Goal: Task Accomplishment & Management: Use online tool/utility

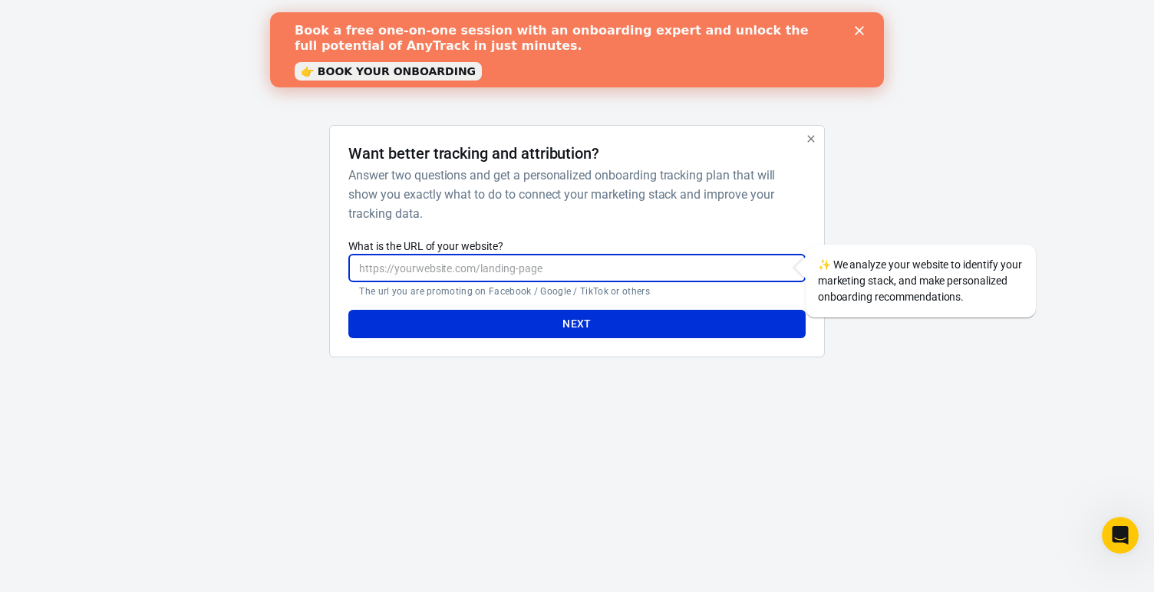
click at [539, 267] on input "What is the URL of your website?" at bounding box center [576, 268] width 456 height 28
click at [860, 30] on polygon "Close" at bounding box center [859, 30] width 9 height 9
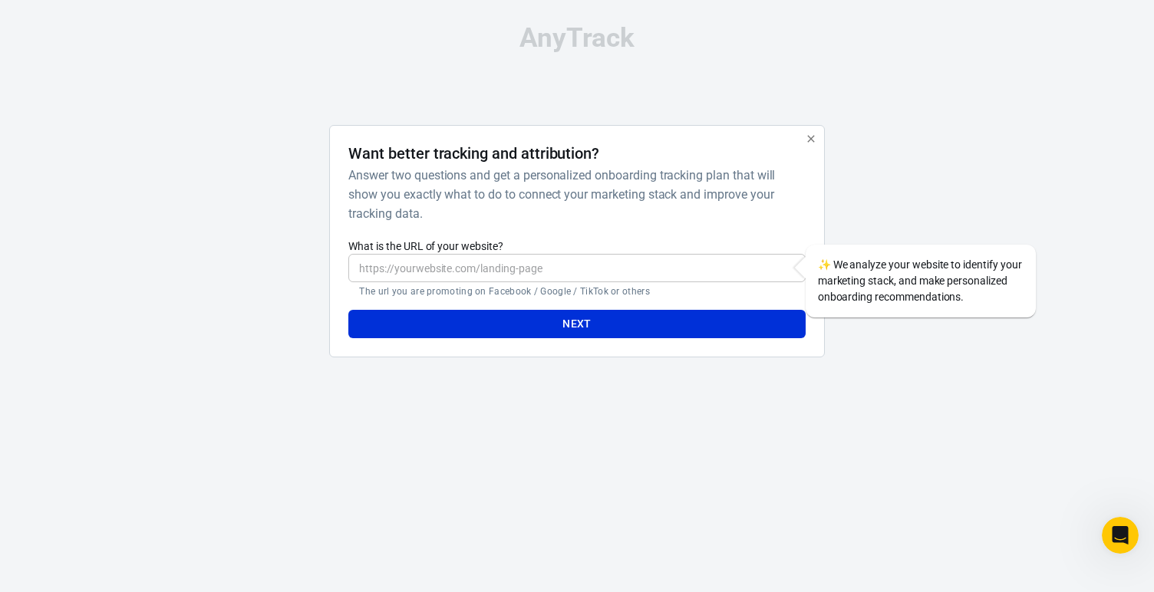
click at [638, 276] on input "What is the URL of your website?" at bounding box center [576, 268] width 456 height 28
click at [819, 139] on button "button" at bounding box center [811, 139] width 20 height 20
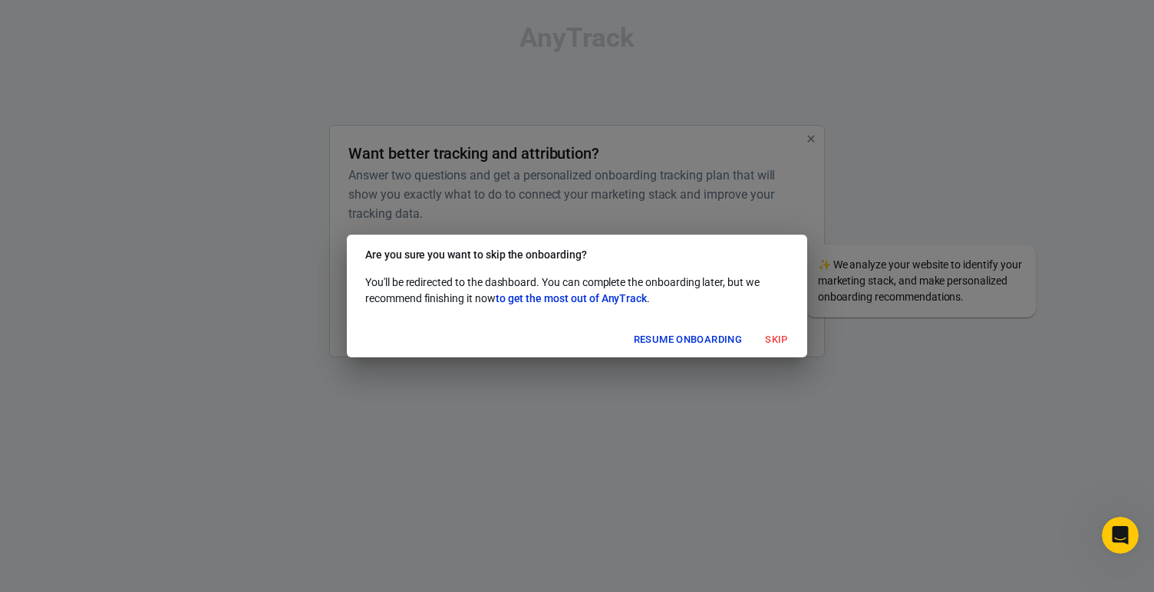
drag, startPoint x: 805, startPoint y: 344, endPoint x: 786, endPoint y: 344, distance: 19.2
click at [800, 344] on div "Resume onboarding Skip" at bounding box center [577, 340] width 460 height 36
click at [786, 344] on button "Skip" at bounding box center [776, 340] width 49 height 24
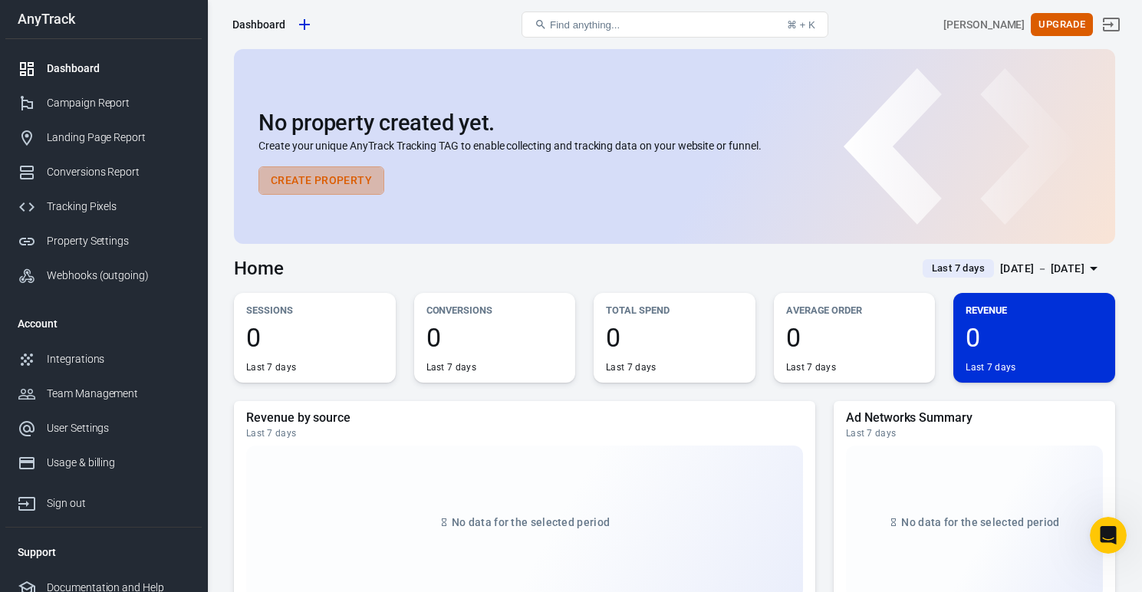
click at [312, 178] on button "Create Property" at bounding box center [322, 180] width 126 height 28
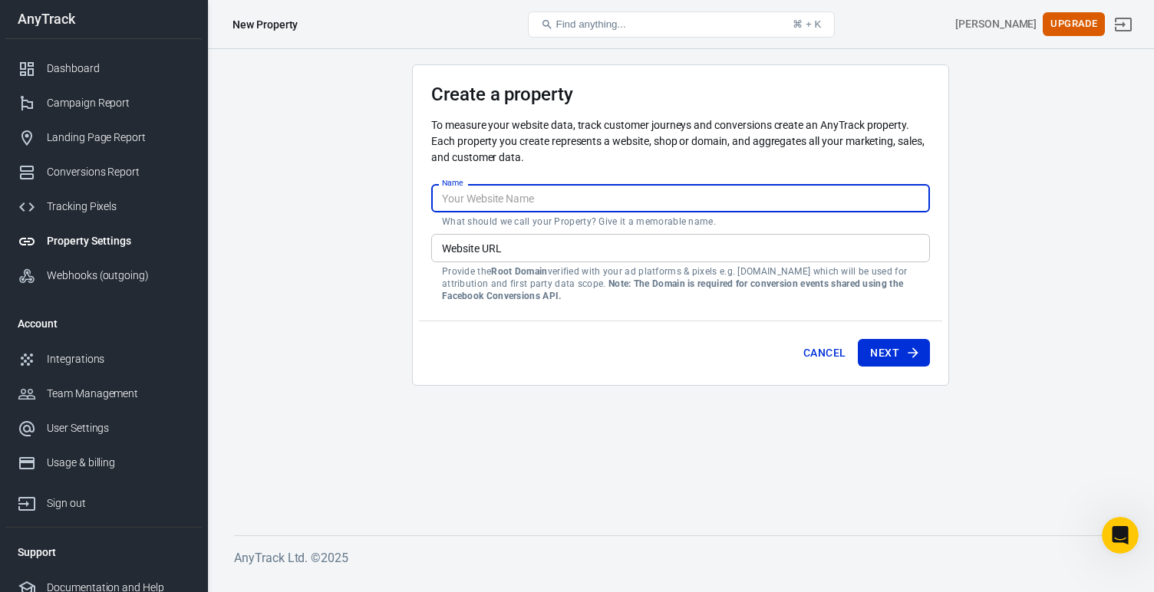
click at [486, 199] on input "Name" at bounding box center [680, 198] width 499 height 28
click at [481, 237] on div "Website URL Website URL Provide the Root Domain verified with your ad platforms…" at bounding box center [680, 268] width 499 height 68
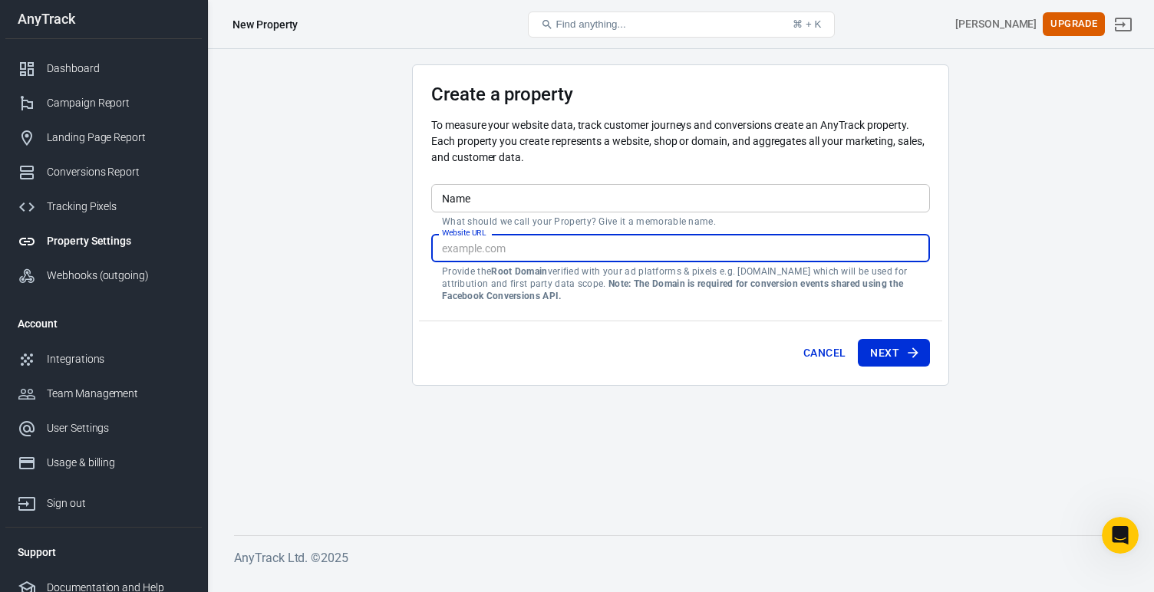
click at [493, 200] on input "Name" at bounding box center [680, 198] width 499 height 28
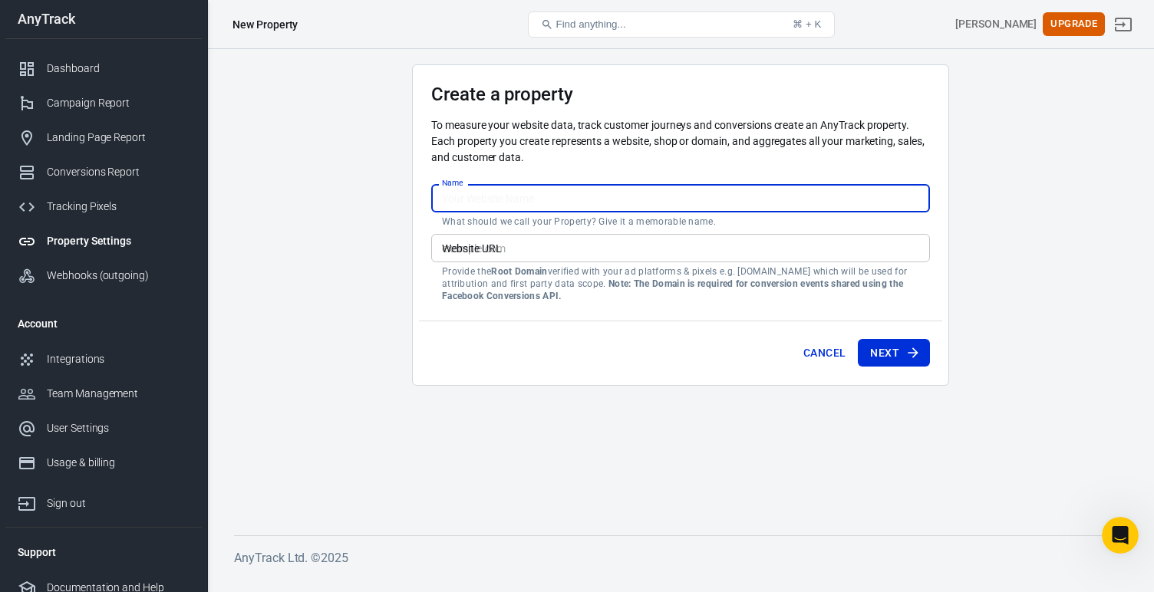
type input "M"
type input "Notsobpring"
click at [525, 246] on input "Website URL" at bounding box center [680, 248] width 499 height 28
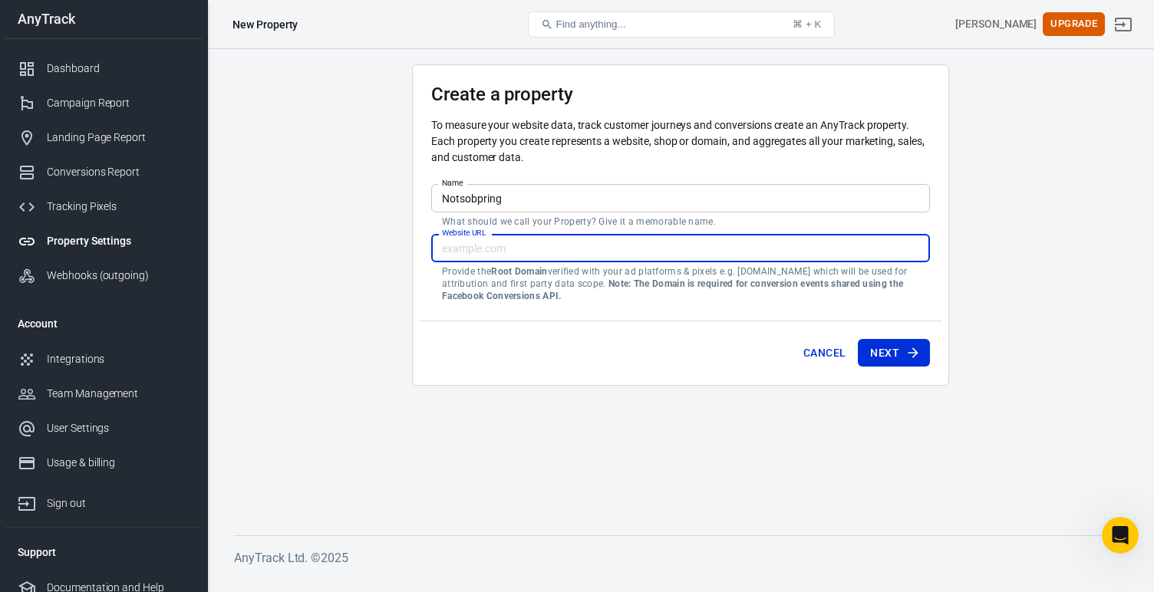
paste input "https://www.notsoboringcpa.com/welcome62921758"
drag, startPoint x: 603, startPoint y: 248, endPoint x: 723, endPoint y: 248, distance: 120.4
click at [723, 248] on input "https://www.notsoboringcpa.com/welcome62921758" at bounding box center [680, 248] width 499 height 28
type input "https://www.notsoboringcpa.com"
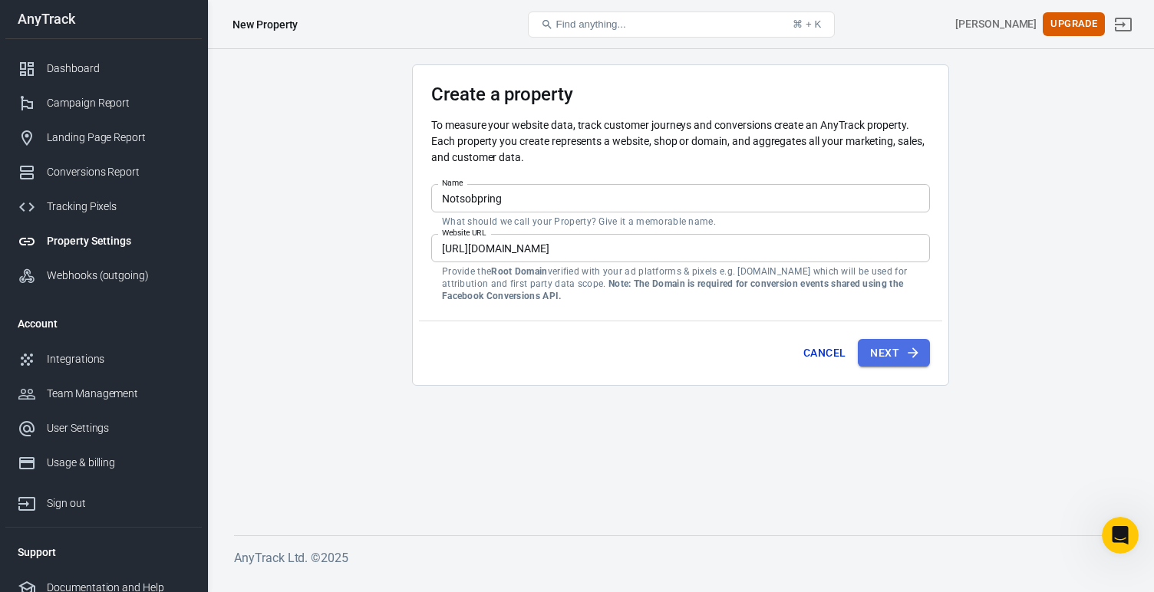
click at [907, 354] on icon "submit" at bounding box center [912, 352] width 15 height 15
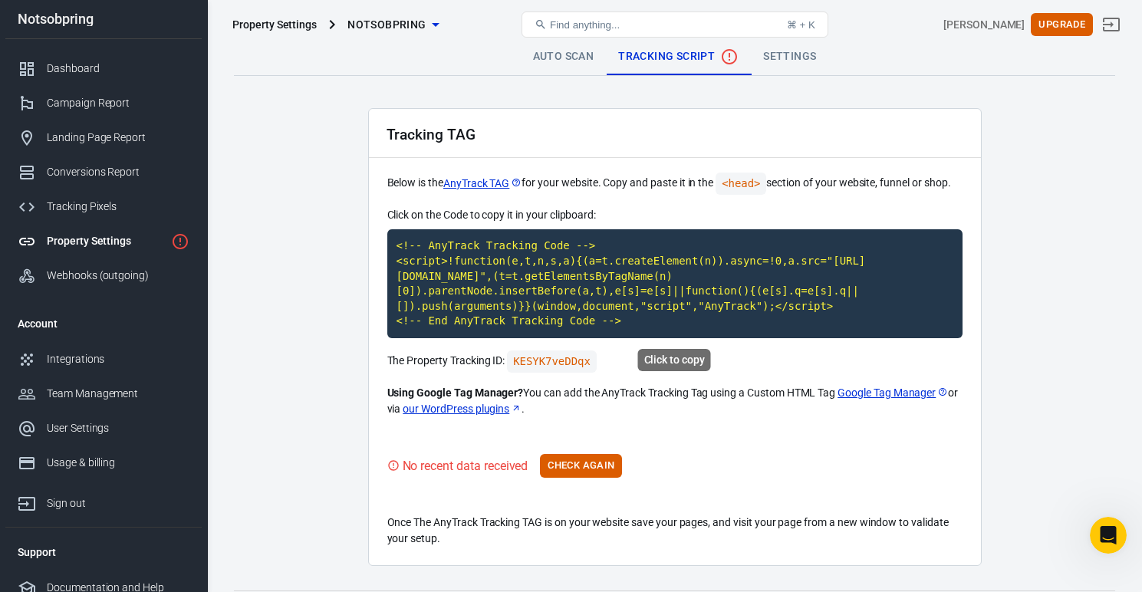
click at [628, 278] on code "<!-- AnyTrack Tracking Code --> <script>!function(e,t,n,s,a){(a=t.createElement…" at bounding box center [674, 283] width 575 height 109
click at [599, 465] on button "Check Again" at bounding box center [581, 466] width 82 height 24
click at [576, 463] on button "Check Again" at bounding box center [581, 466] width 82 height 24
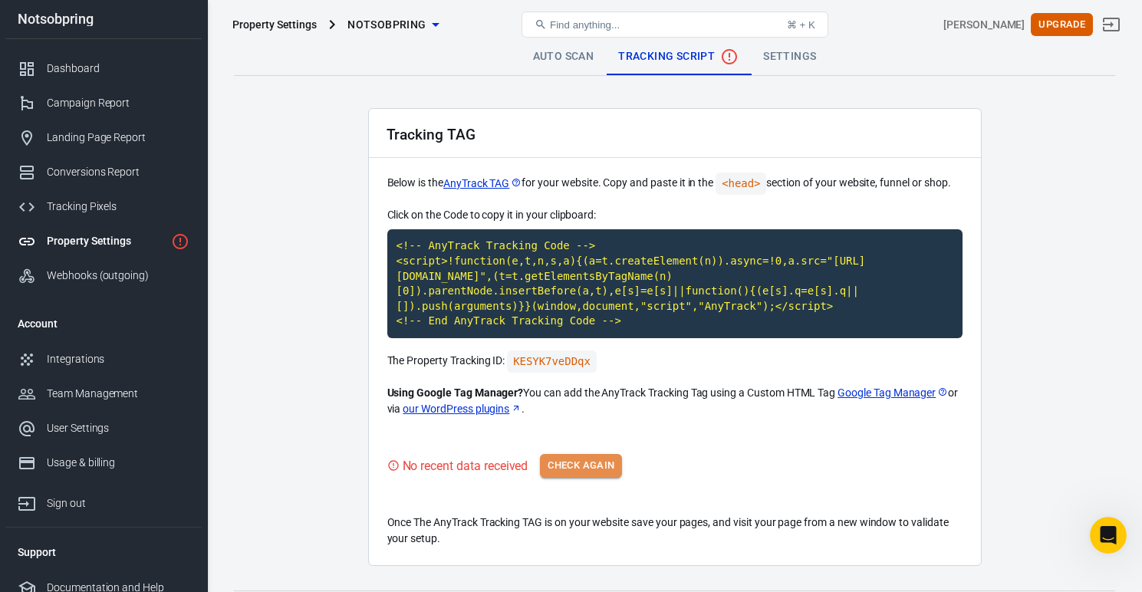
click at [576, 463] on button "Check Again" at bounding box center [581, 466] width 82 height 24
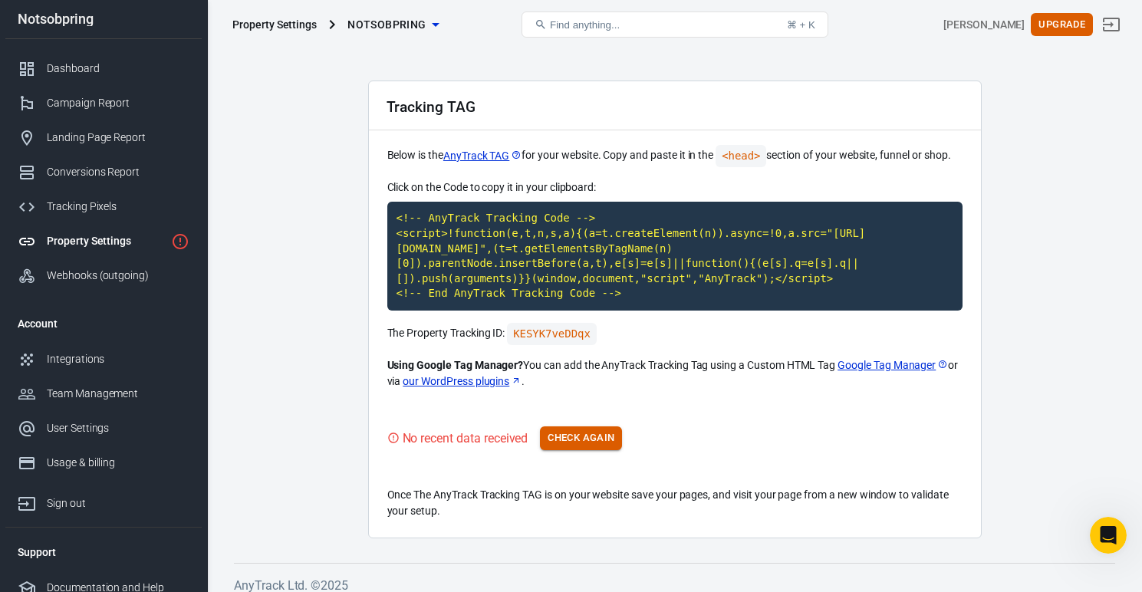
scroll to position [40, 0]
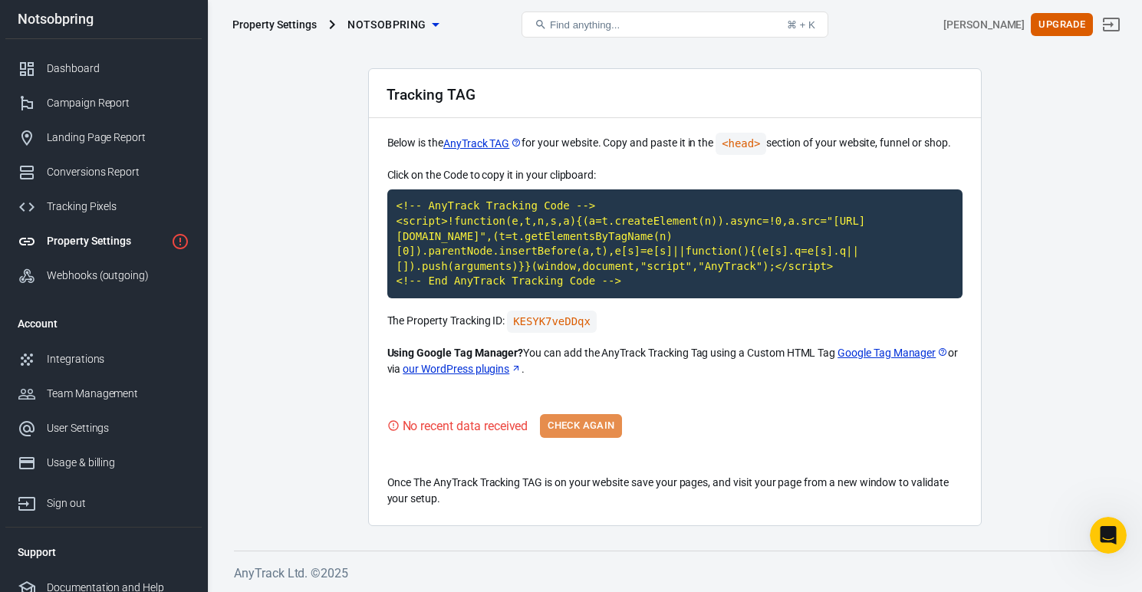
click at [587, 422] on button "Check Again" at bounding box center [581, 426] width 82 height 24
drag, startPoint x: 586, startPoint y: 420, endPoint x: 584, endPoint y: 465, distance: 45.3
click at [590, 465] on div "Tracking TAG Below is the AnyTrack TAG for your website. Copy and paste it in t…" at bounding box center [675, 297] width 614 height 458
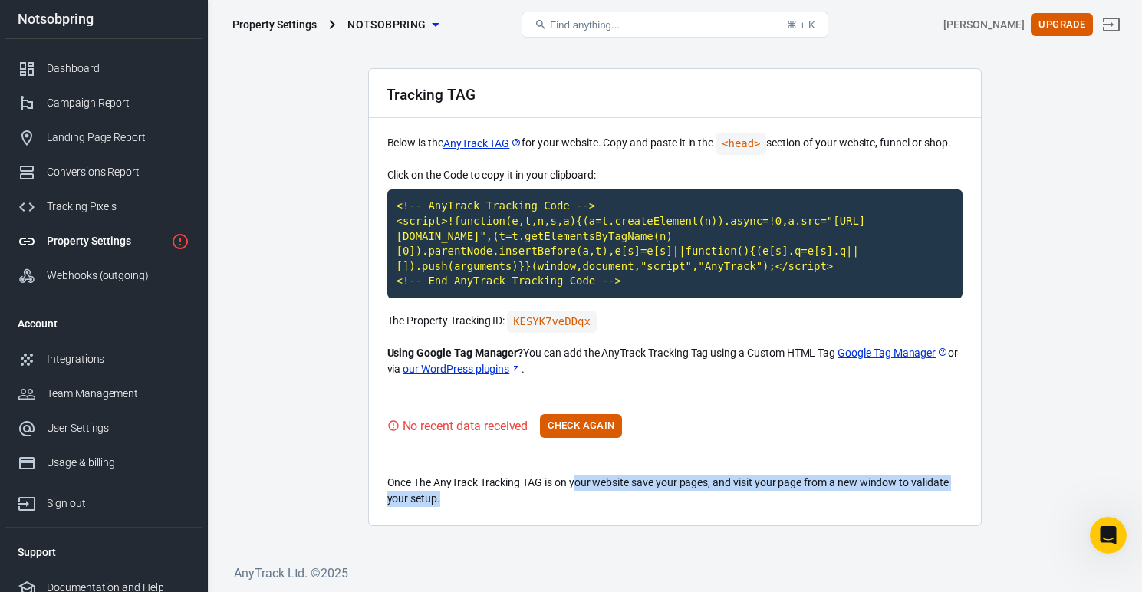
drag, startPoint x: 578, startPoint y: 483, endPoint x: 569, endPoint y: 506, distance: 24.5
click at [569, 506] on p "Once The AnyTrack Tracking TAG is on your website save your pages, and visit yo…" at bounding box center [674, 491] width 575 height 32
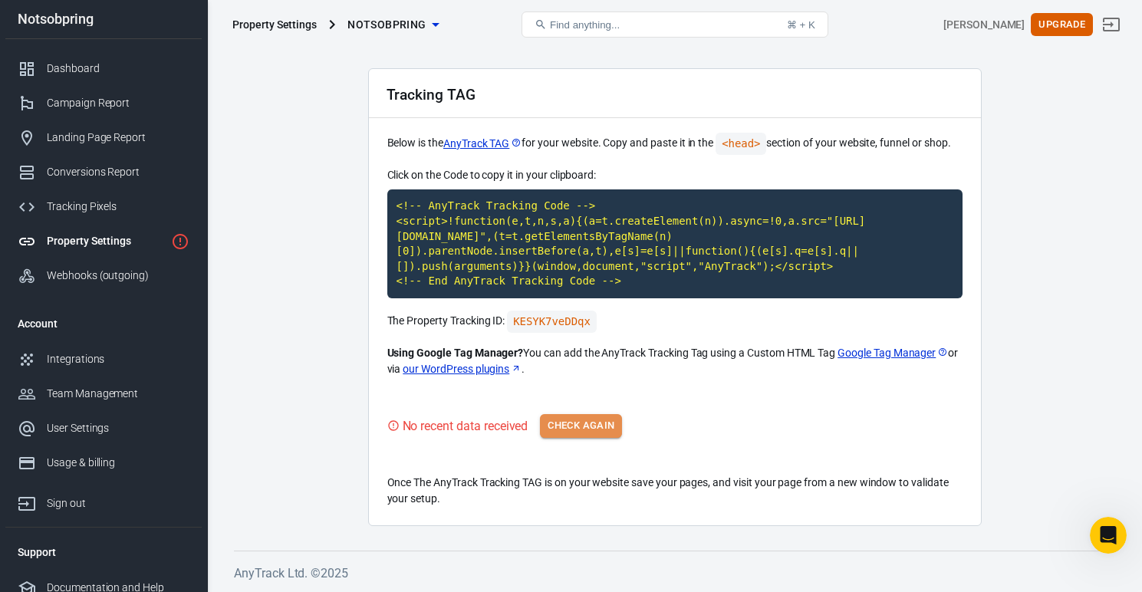
click at [570, 421] on button "Check Again" at bounding box center [581, 426] width 82 height 24
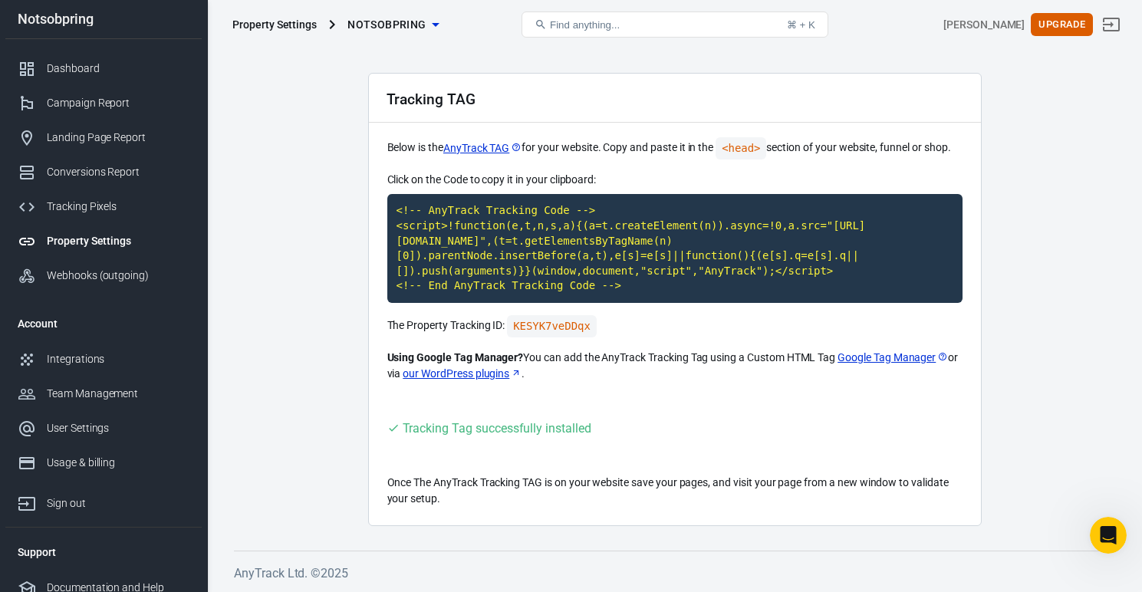
click at [396, 22] on span "Notsobpring" at bounding box center [387, 24] width 78 height 19
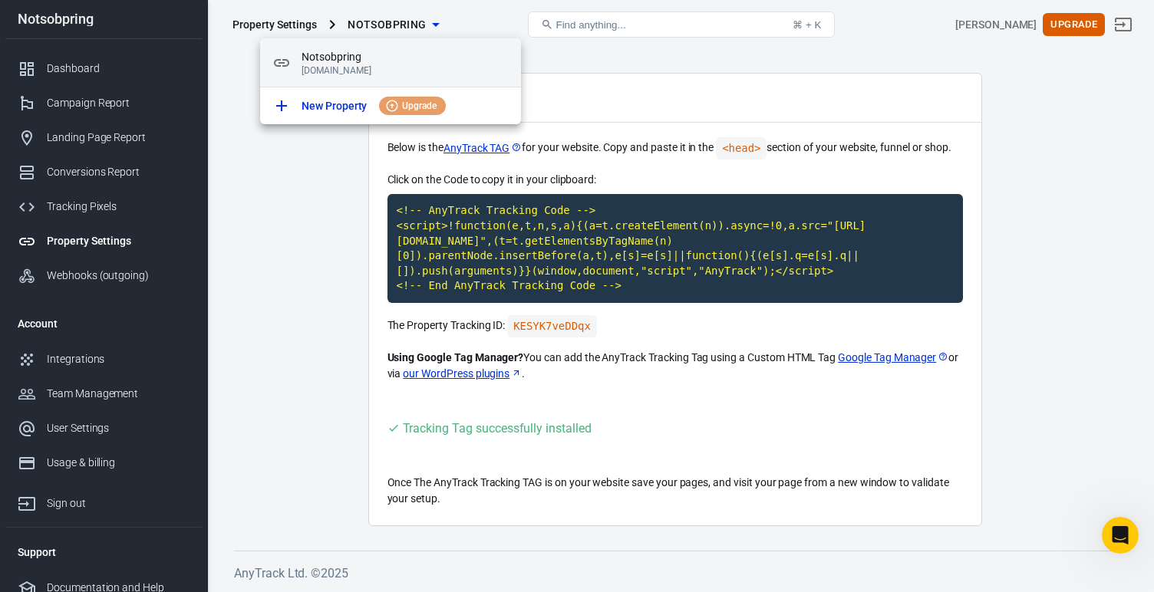
click at [357, 57] on span "Notsobpring" at bounding box center [404, 57] width 207 height 16
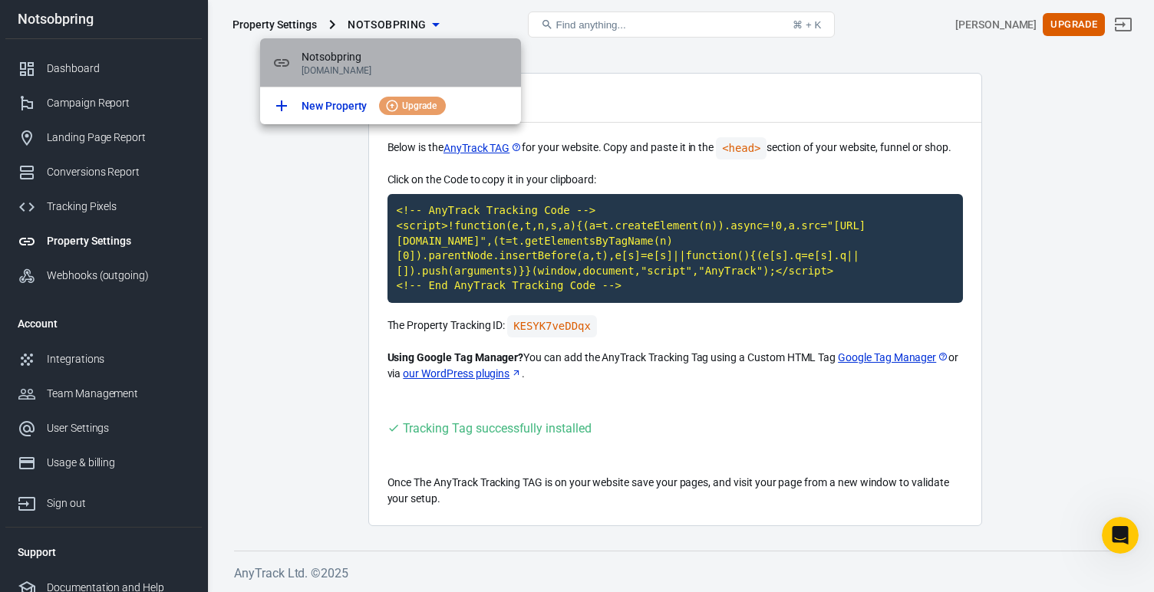
click at [321, 64] on span "Notsobpring" at bounding box center [404, 57] width 207 height 16
click at [272, 57] on div "Notsobpring notsoboringcpa.com" at bounding box center [390, 62] width 261 height 49
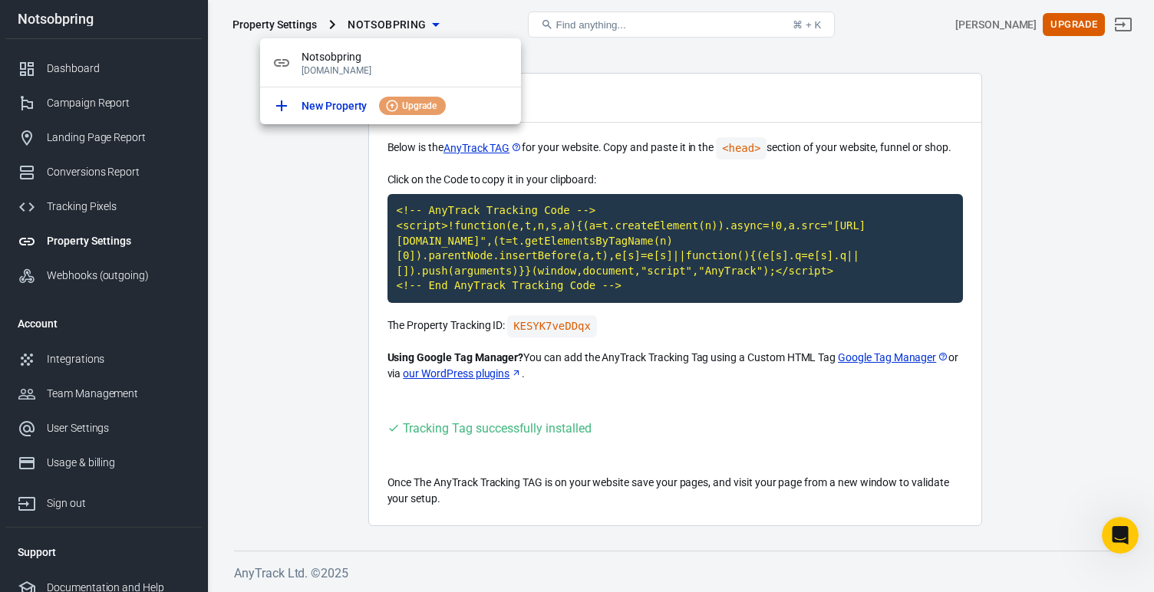
click at [285, 29] on div at bounding box center [577, 296] width 1154 height 592
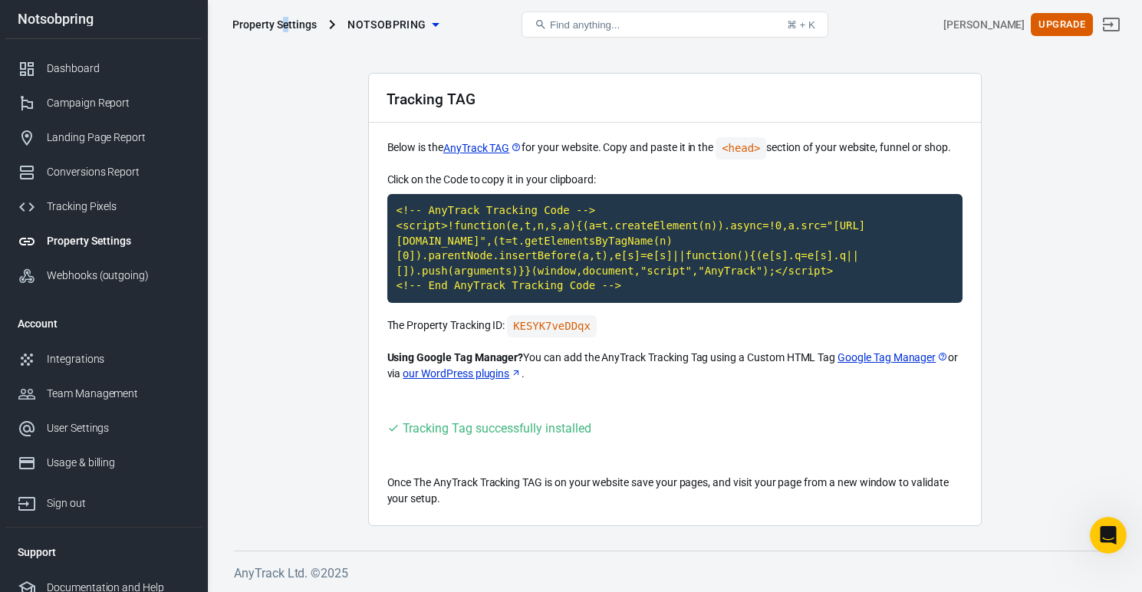
click at [285, 22] on div "Property Settings" at bounding box center [274, 24] width 84 height 15
click at [91, 68] on div "Dashboard" at bounding box center [118, 69] width 143 height 16
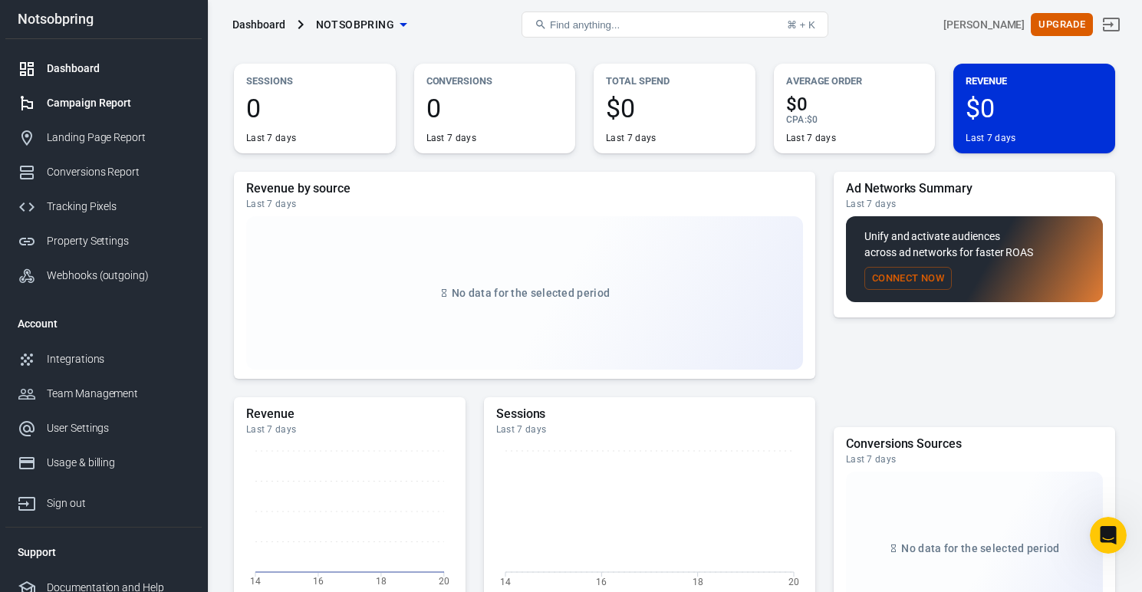
click at [81, 104] on div "Campaign Report" at bounding box center [118, 103] width 143 height 16
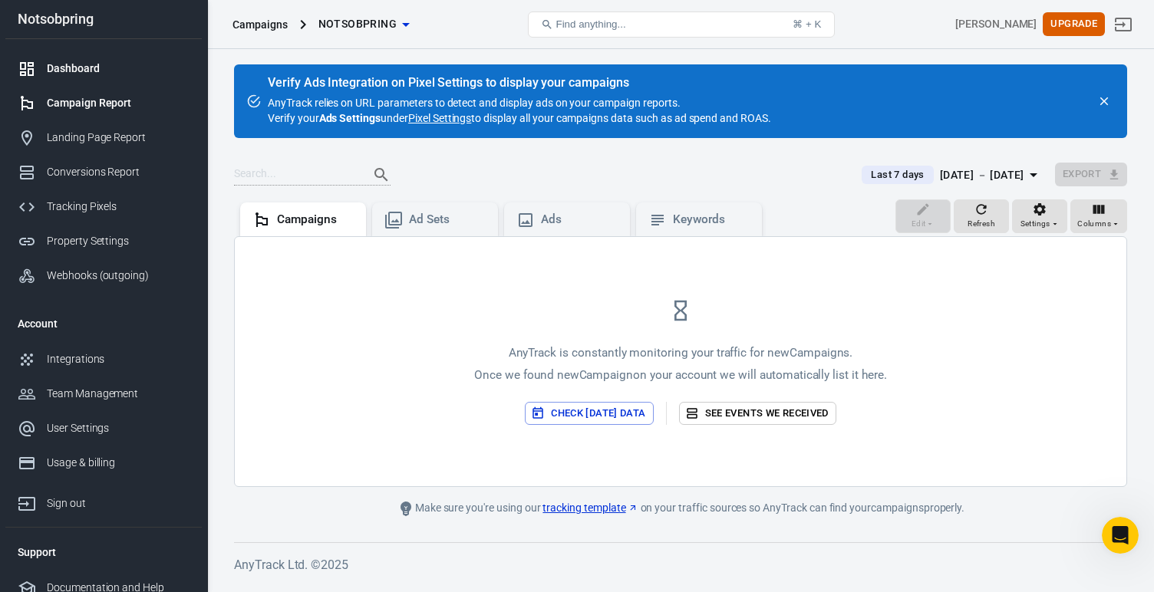
click at [87, 77] on link "Dashboard" at bounding box center [103, 68] width 196 height 35
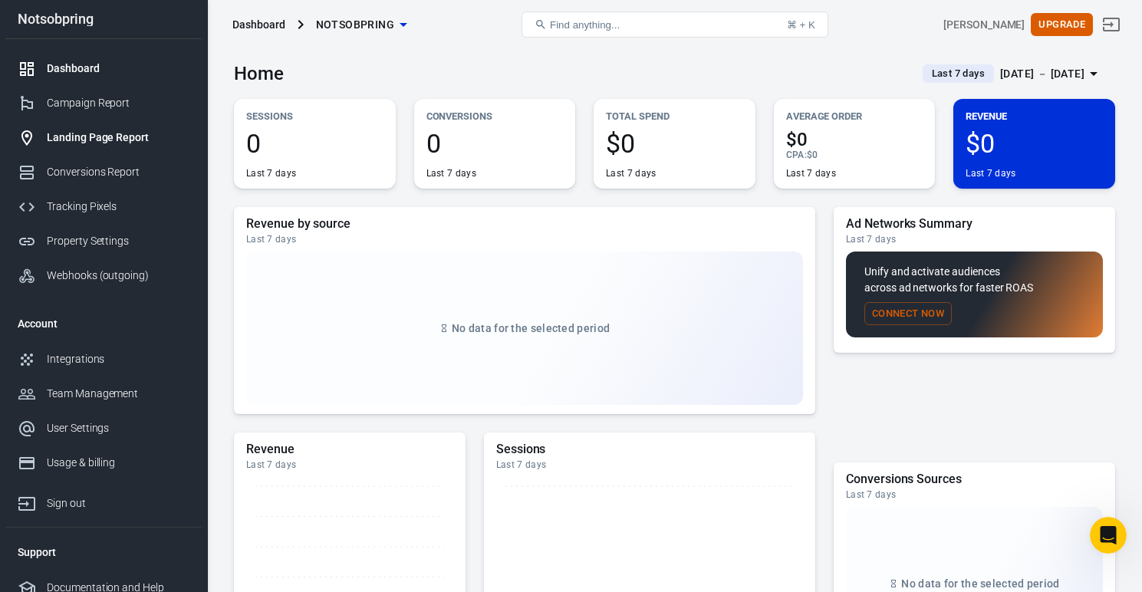
click at [120, 140] on div "Landing Page Report" at bounding box center [118, 138] width 143 height 16
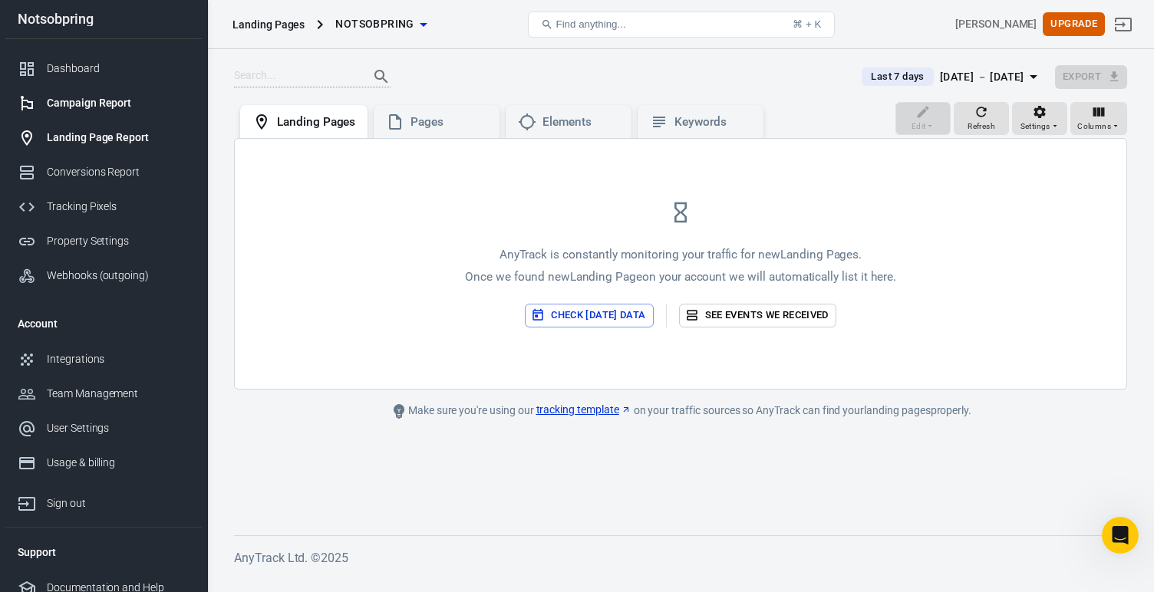
click at [116, 105] on div "Campaign Report" at bounding box center [118, 103] width 143 height 16
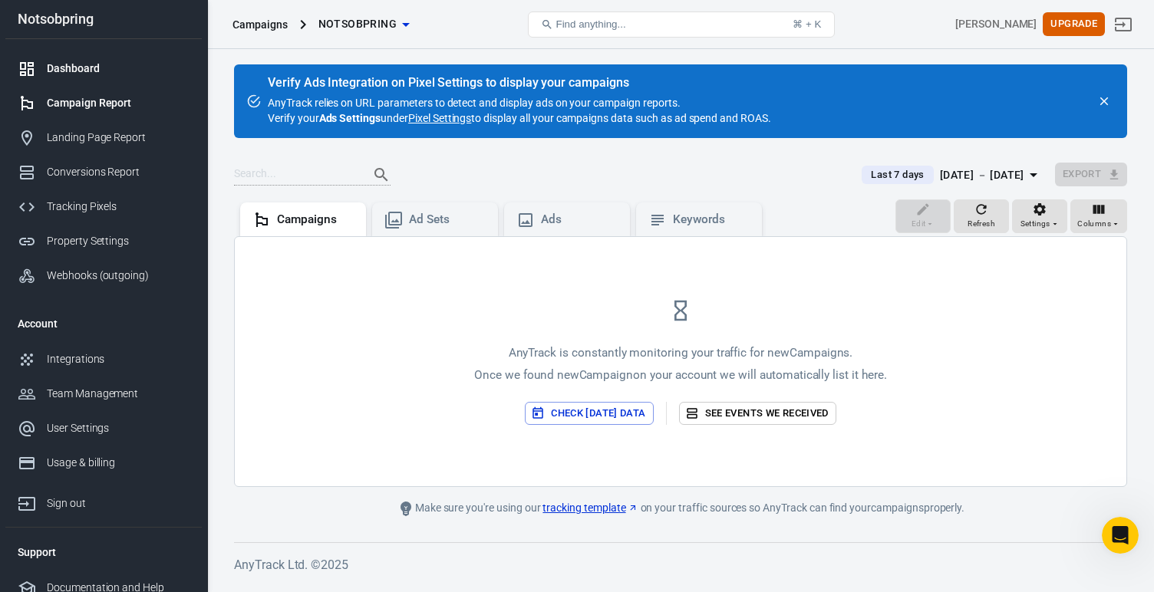
click at [98, 66] on div "Dashboard" at bounding box center [118, 69] width 143 height 16
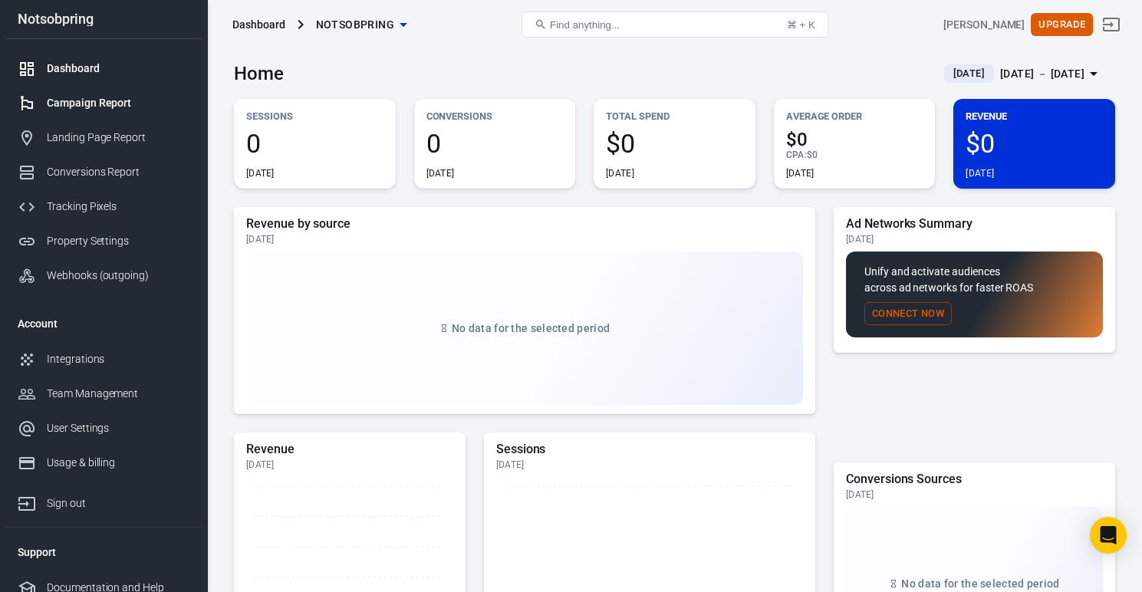
click at [148, 95] on div "Campaign Report" at bounding box center [118, 103] width 143 height 16
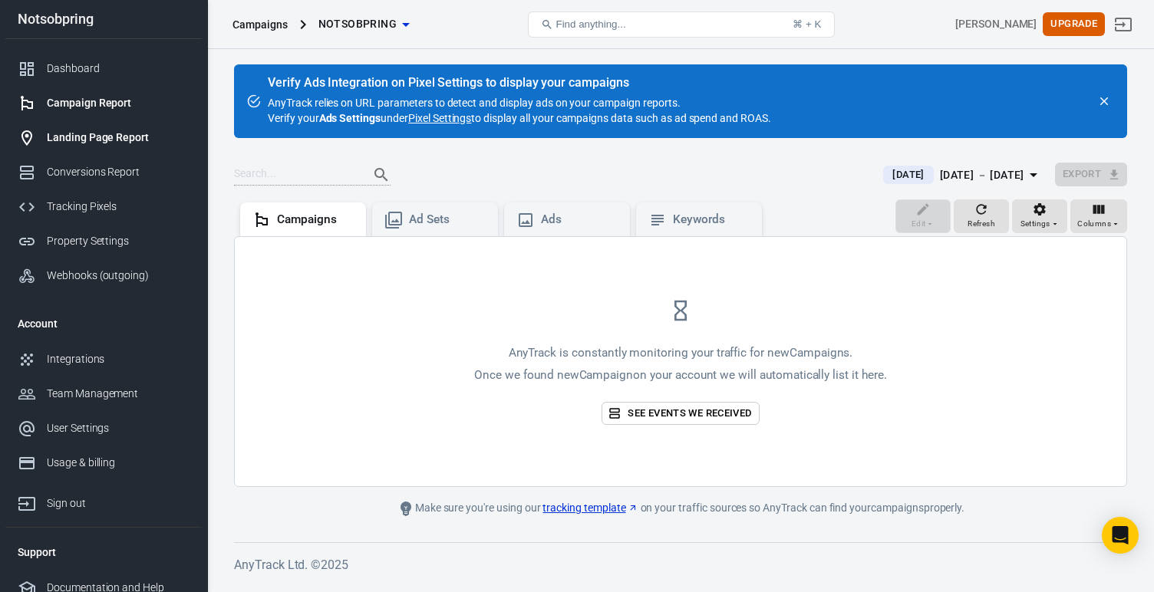
click at [122, 141] on div "Landing Page Report" at bounding box center [118, 138] width 143 height 16
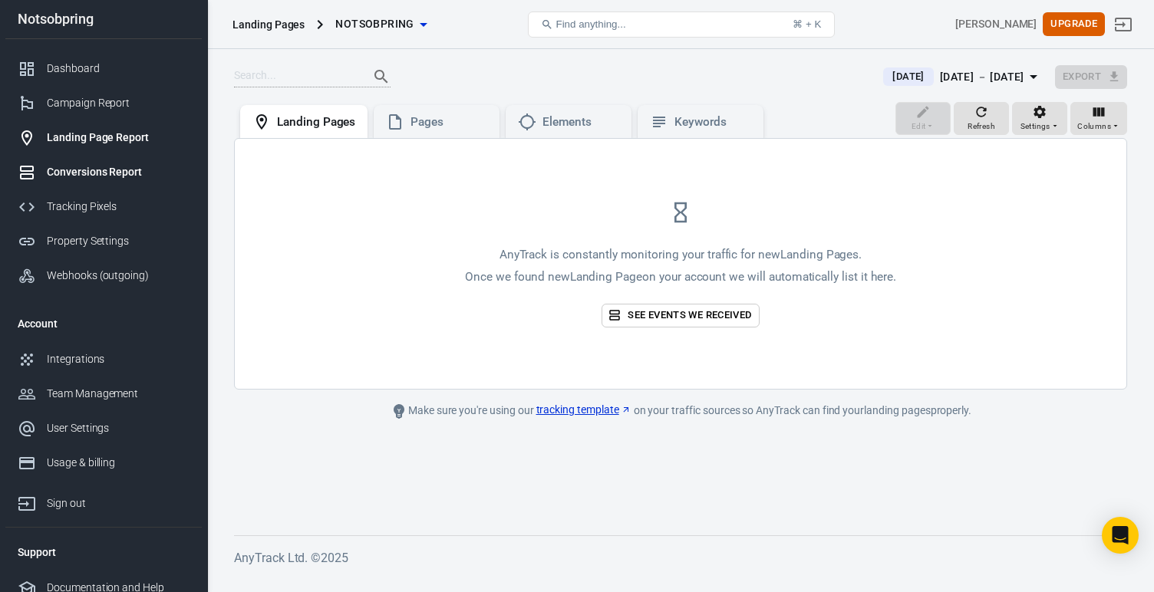
click at [113, 170] on div "Conversions Report" at bounding box center [118, 172] width 143 height 16
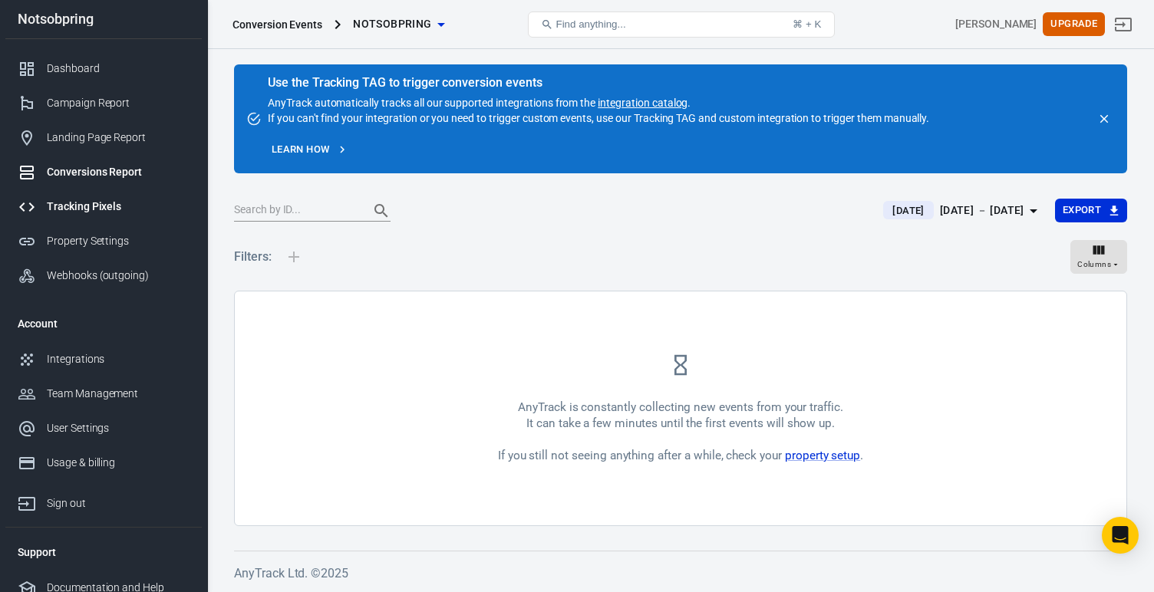
click at [97, 209] on div "Tracking Pixels" at bounding box center [118, 207] width 143 height 16
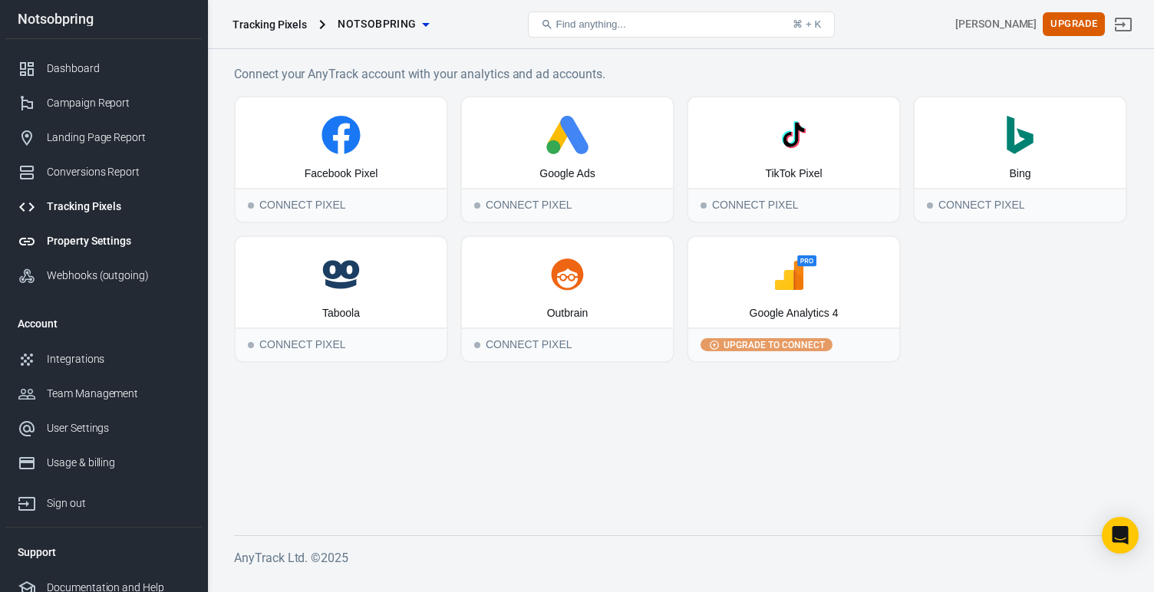
click at [104, 228] on link "Property Settings" at bounding box center [103, 241] width 196 height 35
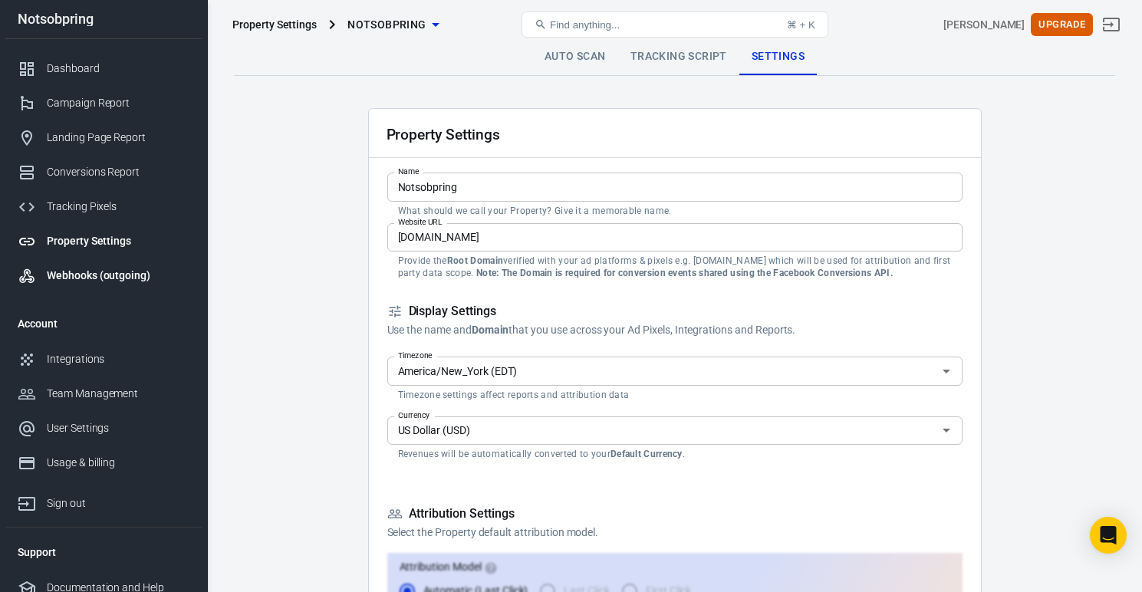
click at [96, 275] on div "Webhooks (outgoing)" at bounding box center [118, 276] width 143 height 16
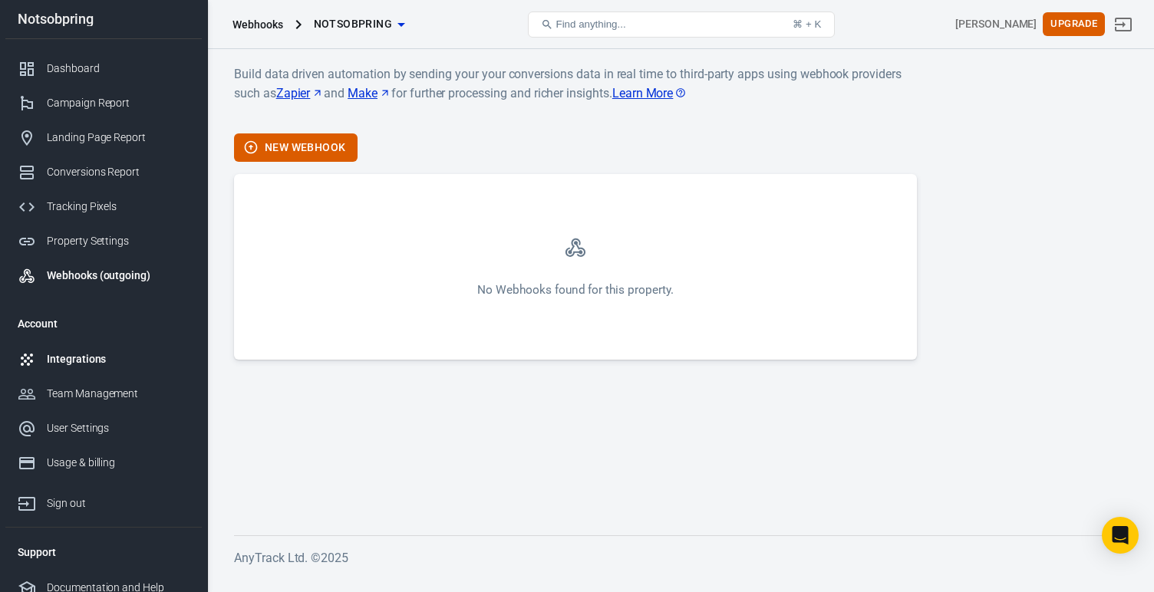
click at [86, 369] on link "Integrations" at bounding box center [103, 359] width 196 height 35
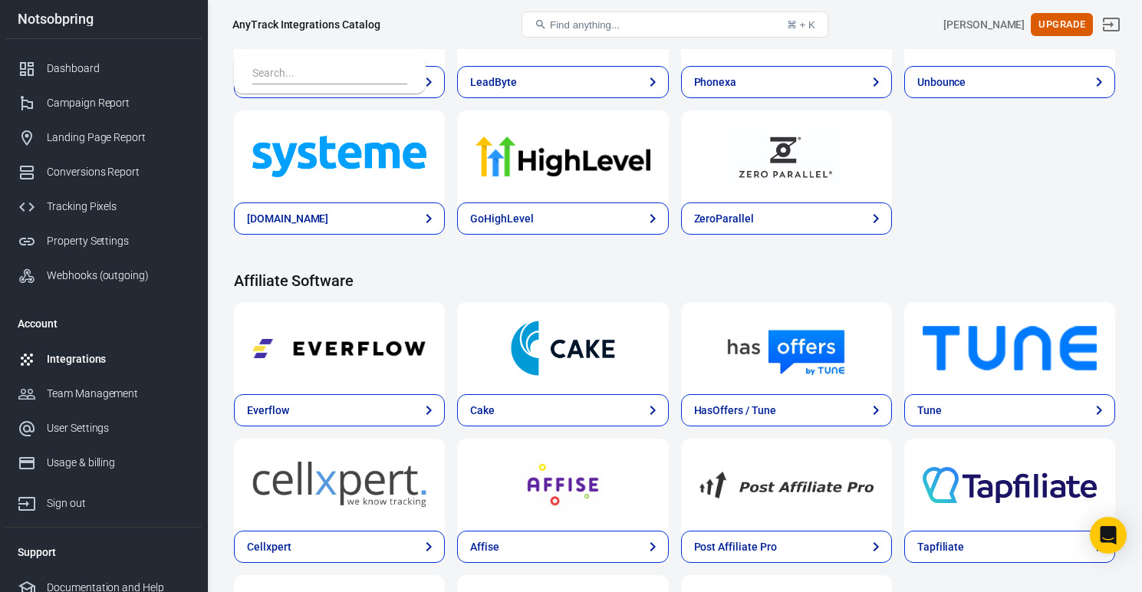
scroll to position [1329, 0]
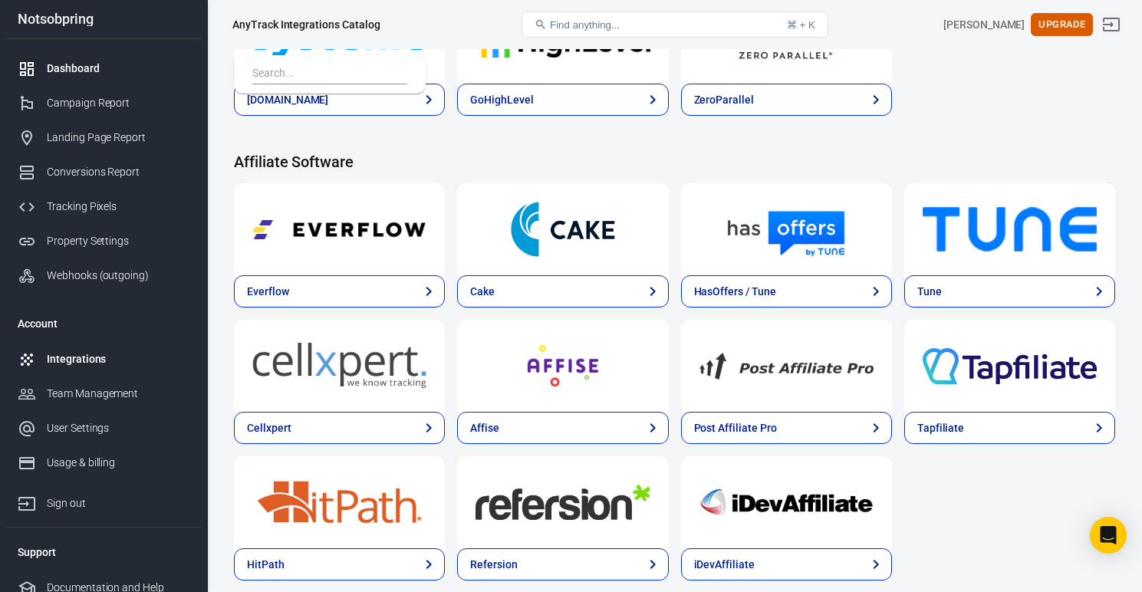
click at [74, 77] on link "Dashboard" at bounding box center [103, 68] width 196 height 35
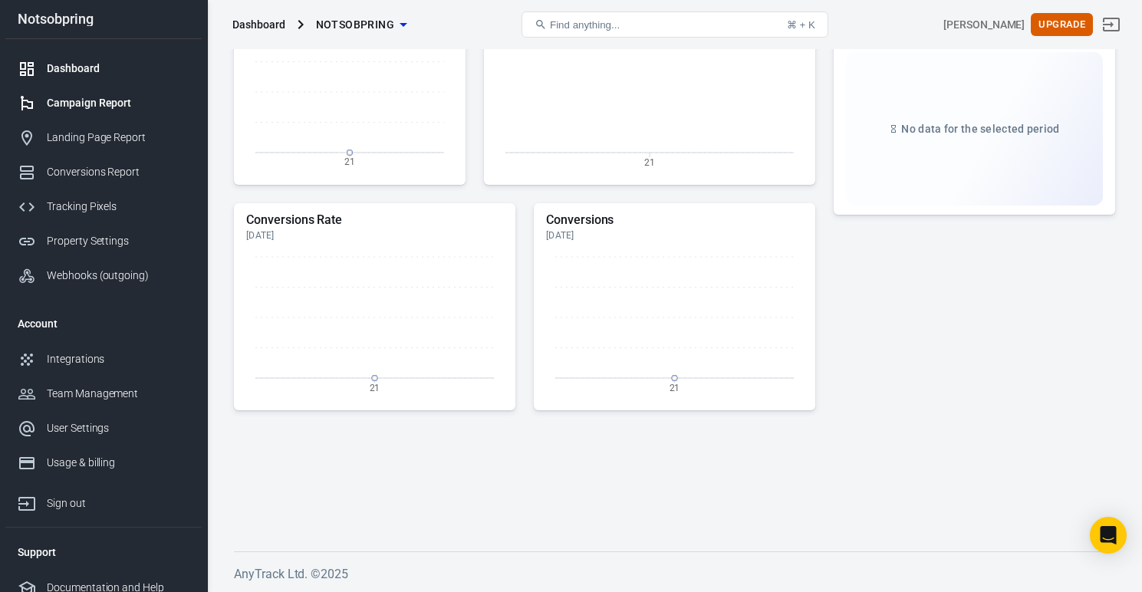
click at [70, 100] on div "Campaign Report" at bounding box center [118, 103] width 143 height 16
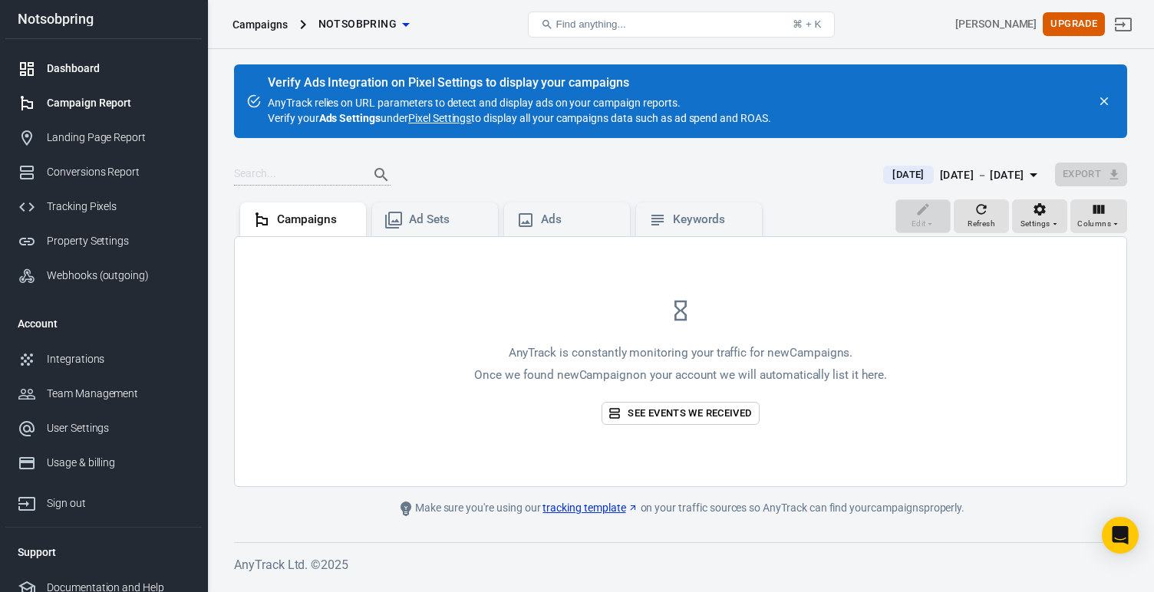
click at [85, 73] on div "Dashboard" at bounding box center [118, 69] width 143 height 16
